Goal: Task Accomplishment & Management: Complete application form

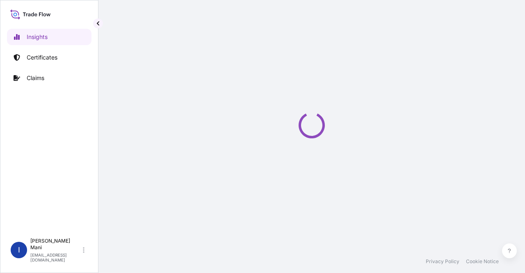
select select "2025"
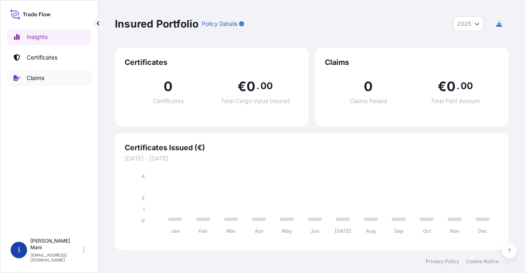
click at [45, 79] on link "Claims" at bounding box center [49, 78] width 84 height 16
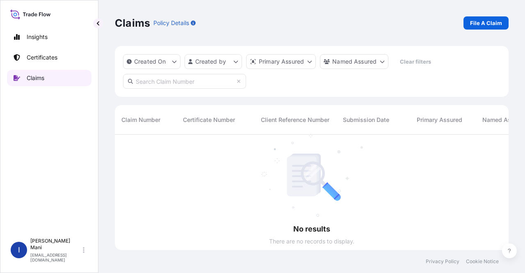
scroll to position [139, 387]
click at [475, 23] on p "File A Claim" at bounding box center [486, 23] width 32 height 8
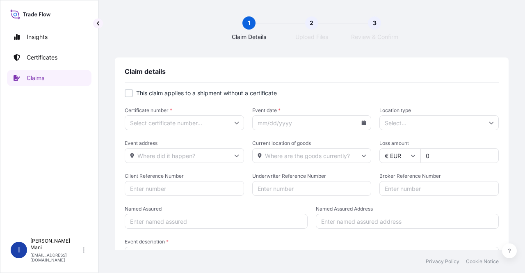
click at [129, 94] on div at bounding box center [129, 93] width 8 height 8
click at [234, 123] on icon at bounding box center [236, 123] width 5 height 2
checkbox input "false"
click at [41, 76] on p "Claims" at bounding box center [36, 78] width 18 height 8
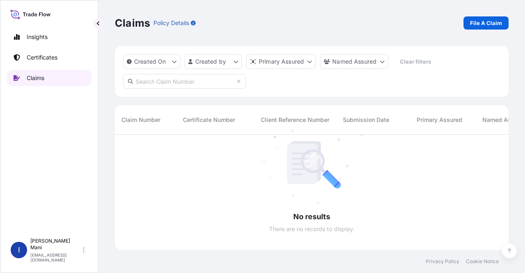
scroll to position [139, 387]
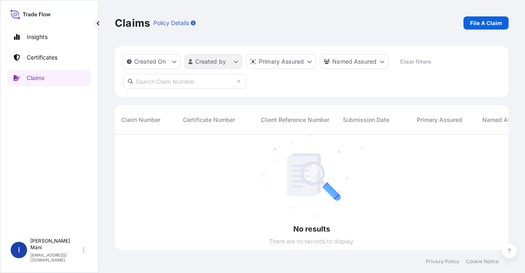
click at [217, 60] on html "Insights Certificates Claims I Indhu Mani ext_indhu.mani@versuni.com Claims Pol…" at bounding box center [262, 136] width 525 height 273
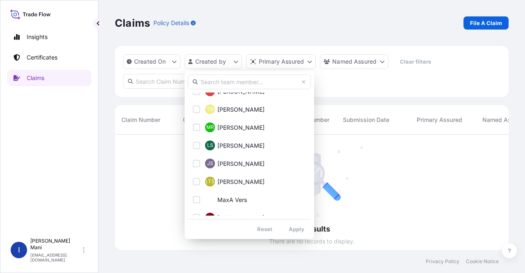
scroll to position [328, 0]
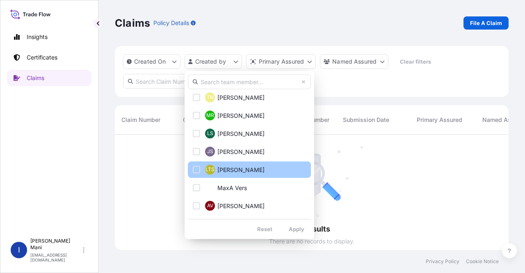
click at [198, 171] on div "Select Option" at bounding box center [196, 169] width 7 height 7
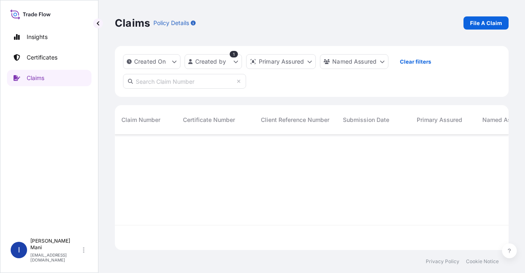
scroll to position [139, 387]
